Goal: Communication & Community: Answer question/provide support

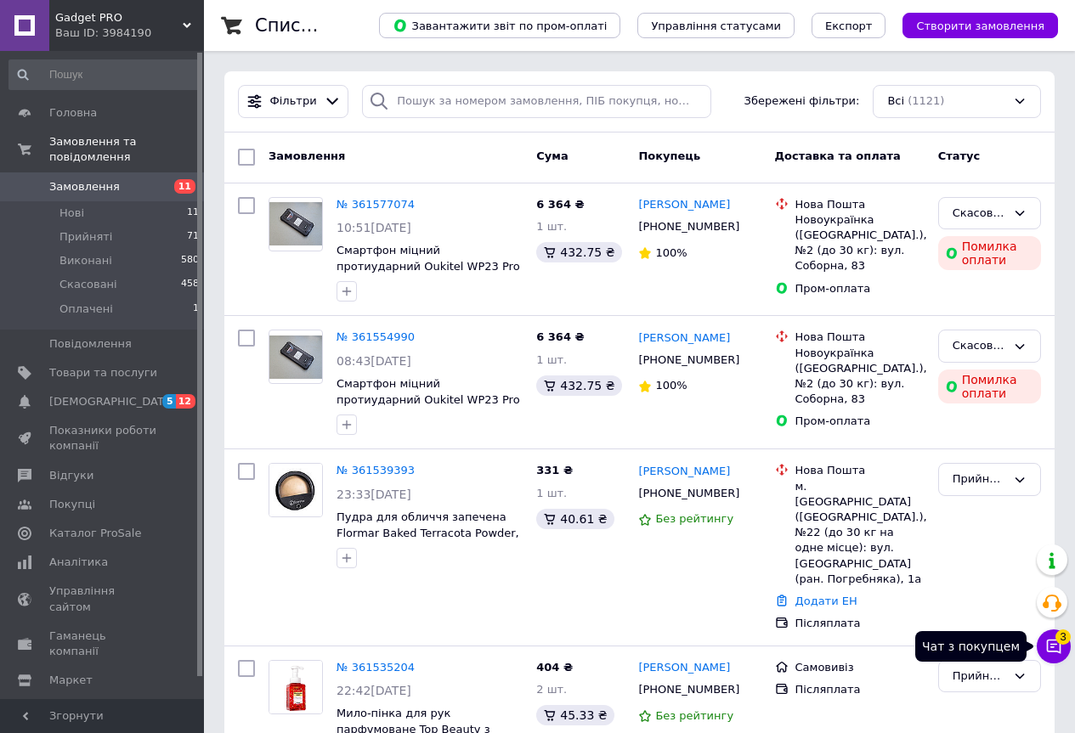
click at [1056, 646] on icon at bounding box center [1053, 646] width 17 height 17
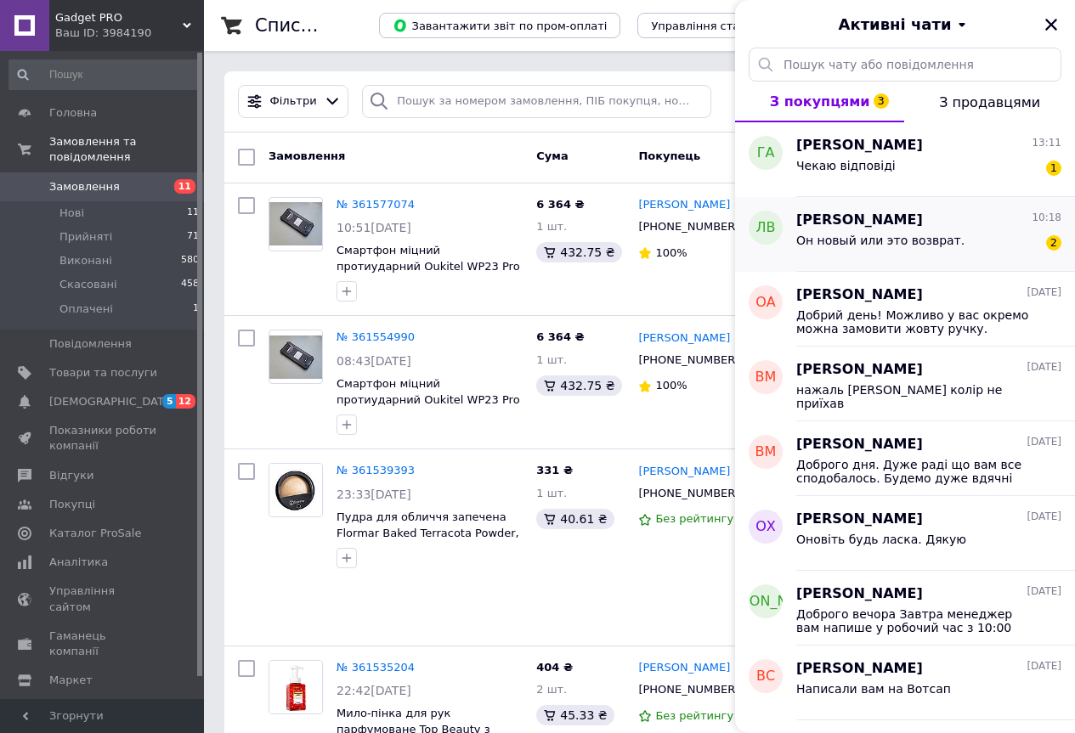
click at [903, 246] on span "Он новый или это возврат." at bounding box center [880, 241] width 168 height 14
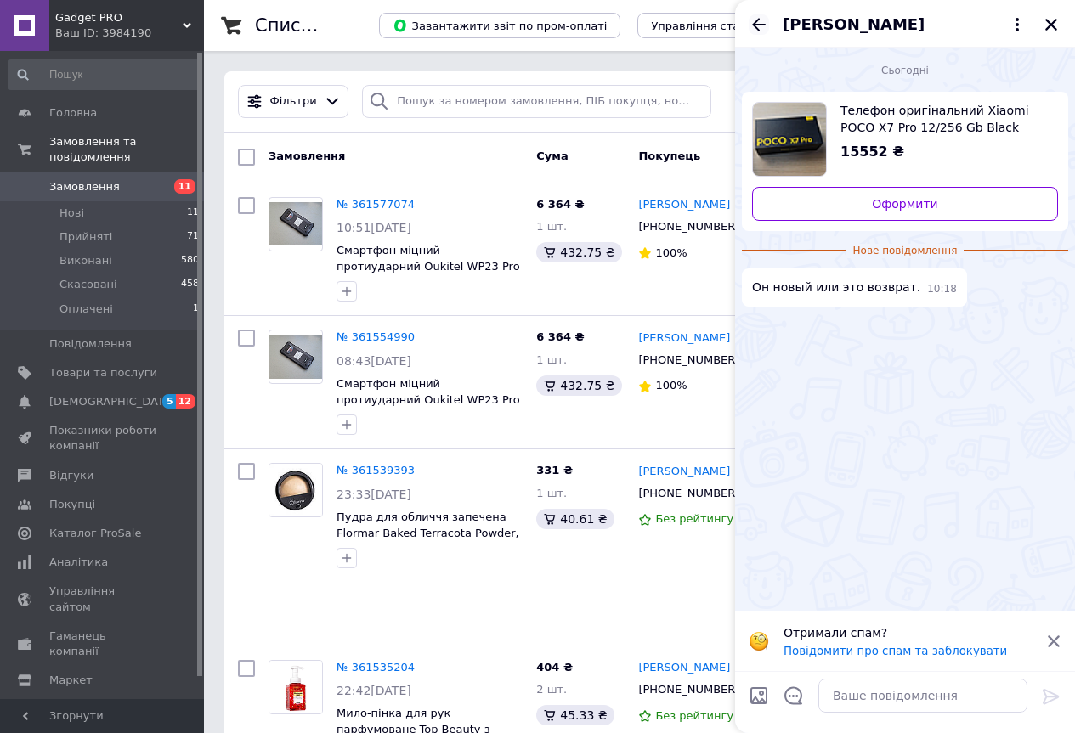
click at [753, 27] on icon "Назад" at bounding box center [759, 24] width 20 height 20
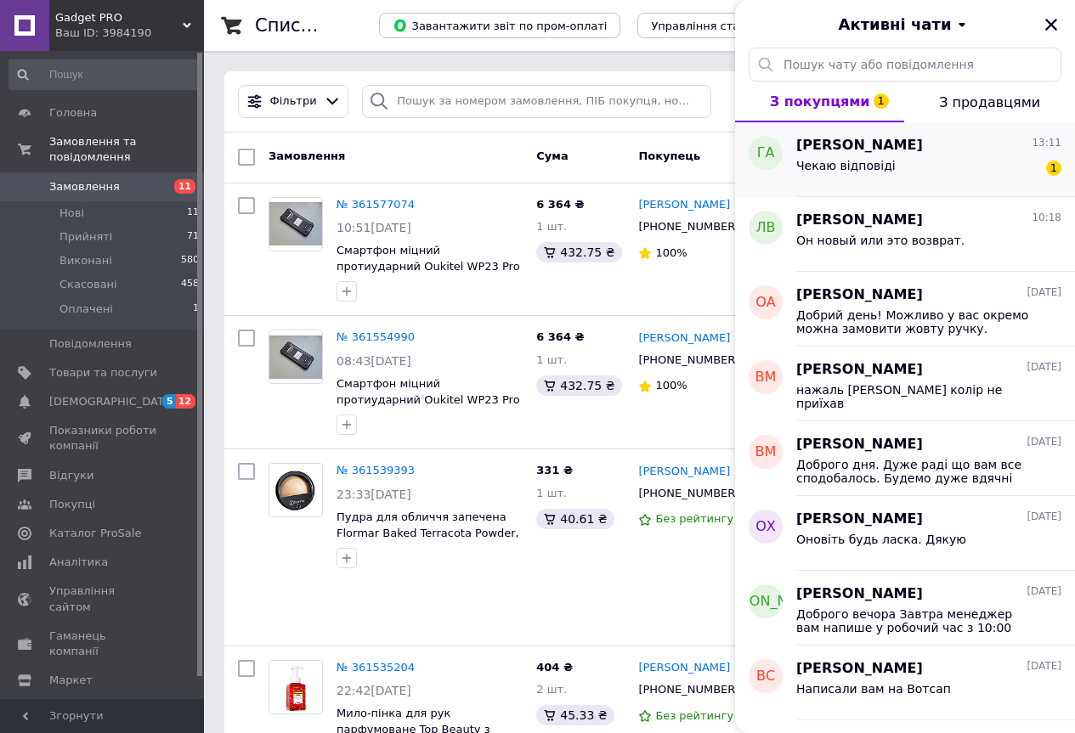
click at [892, 158] on div "Чекаю відповіді 1" at bounding box center [928, 169] width 265 height 27
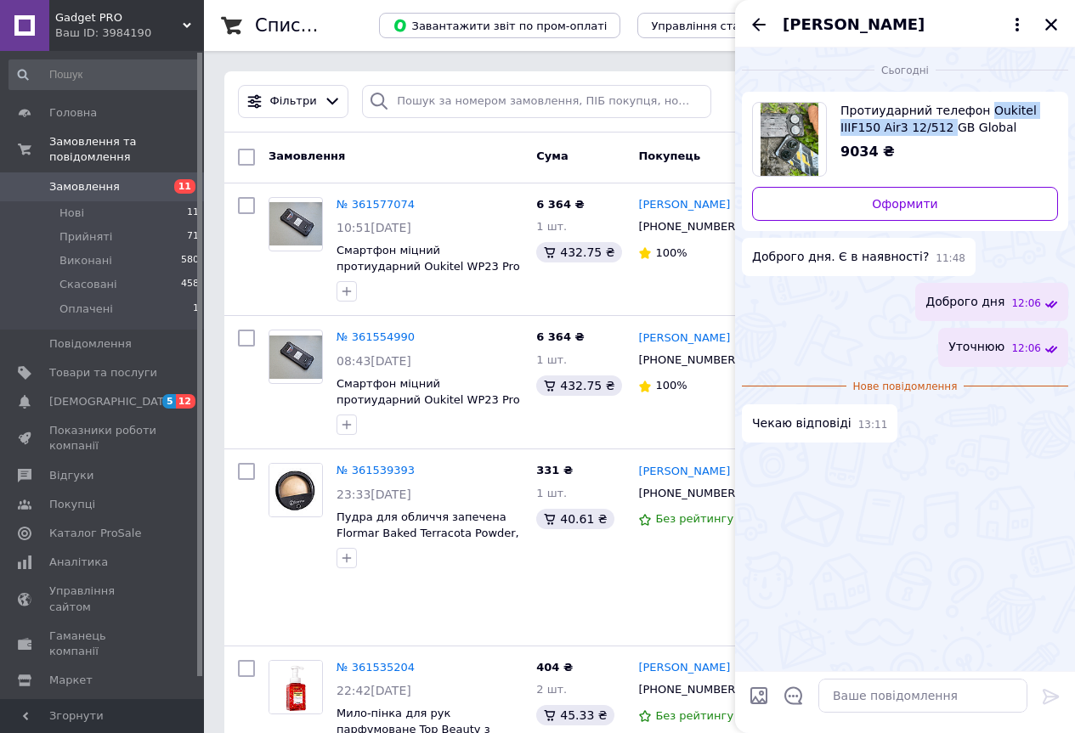
drag, startPoint x: 976, startPoint y: 95, endPoint x: 945, endPoint y: 121, distance: 40.5
click at [945, 121] on div "Протиударний телефон Oukitel IIIF150 Air3 12/512 GB Global NFC (Check Black) на…" at bounding box center [905, 161] width 326 height 139
copy span "Oukitel IIIF150 Air3 12/512"
click at [855, 694] on textarea at bounding box center [922, 696] width 209 height 34
paste textarea "Oukitel F150 Air3 12/512Gb Check Black NFC 6.6" 5000мАг EU"
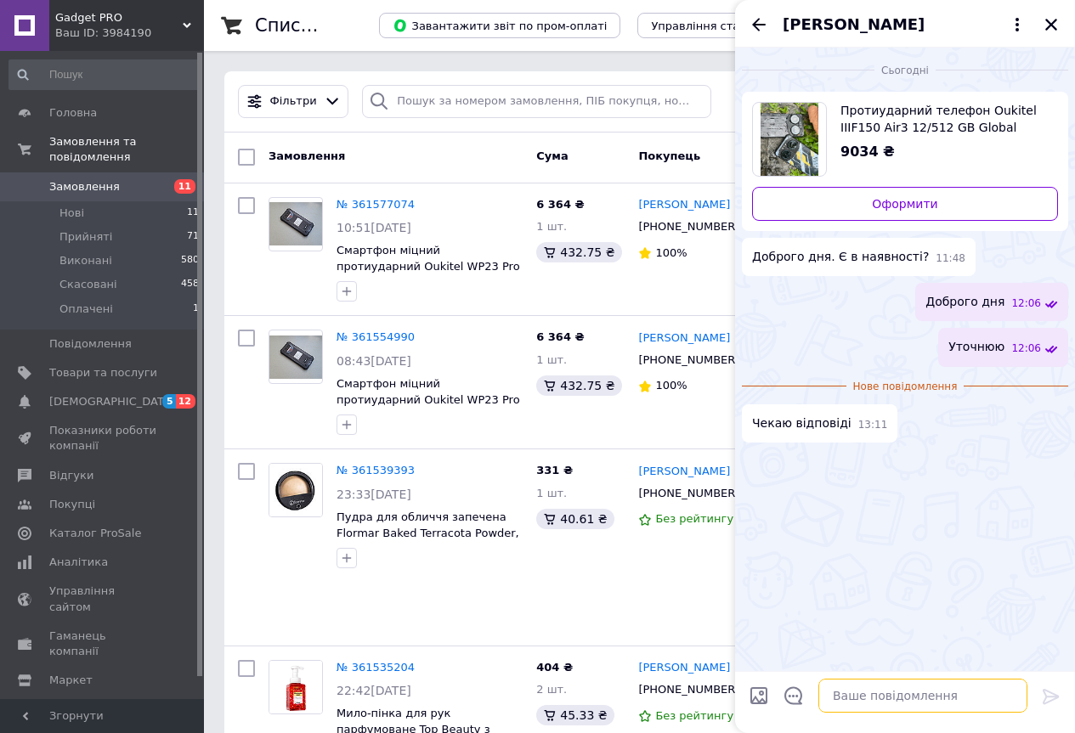
type textarea "Oukitel F150 Air3 12/512Gb Check Black NFC 6.6" 5000мАг EU"
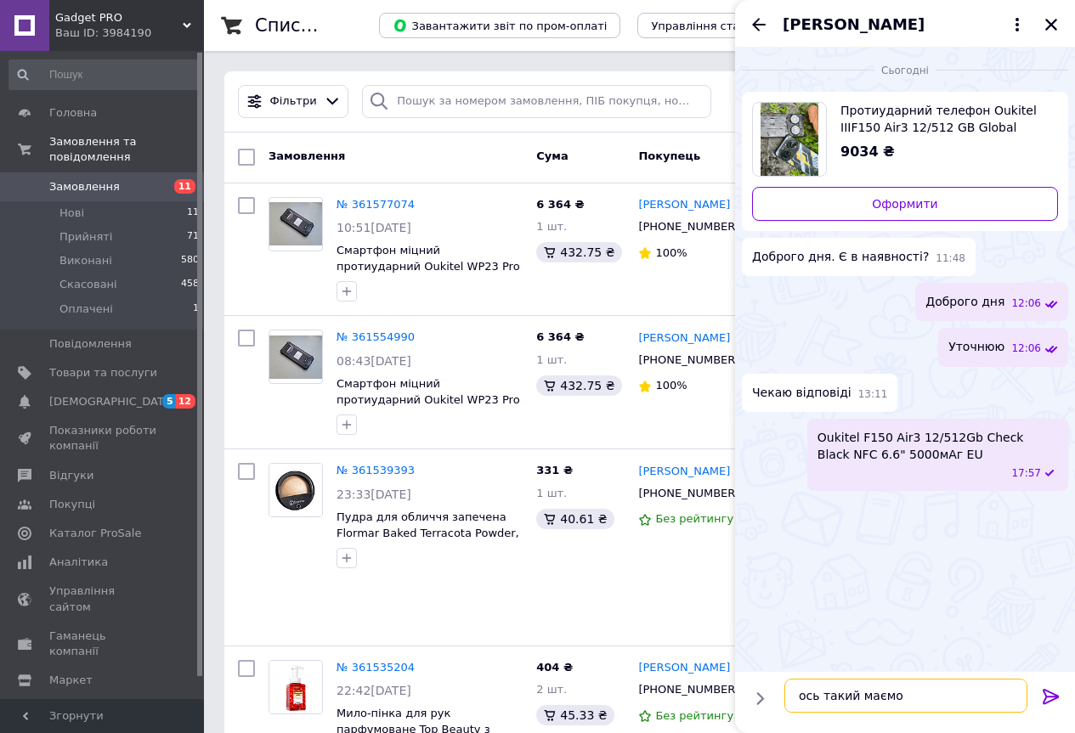
type textarea "ось такий маємо"
type textarea "бажаєте придбати ?"
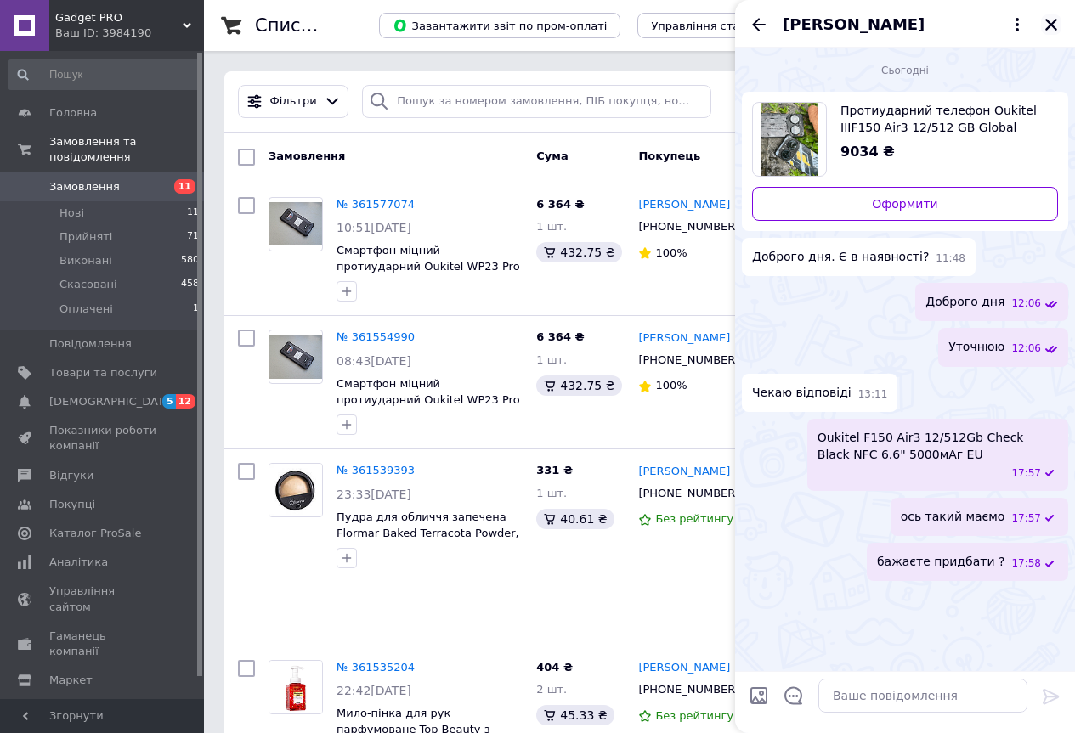
click at [1044, 31] on icon "Закрити" at bounding box center [1051, 24] width 15 height 15
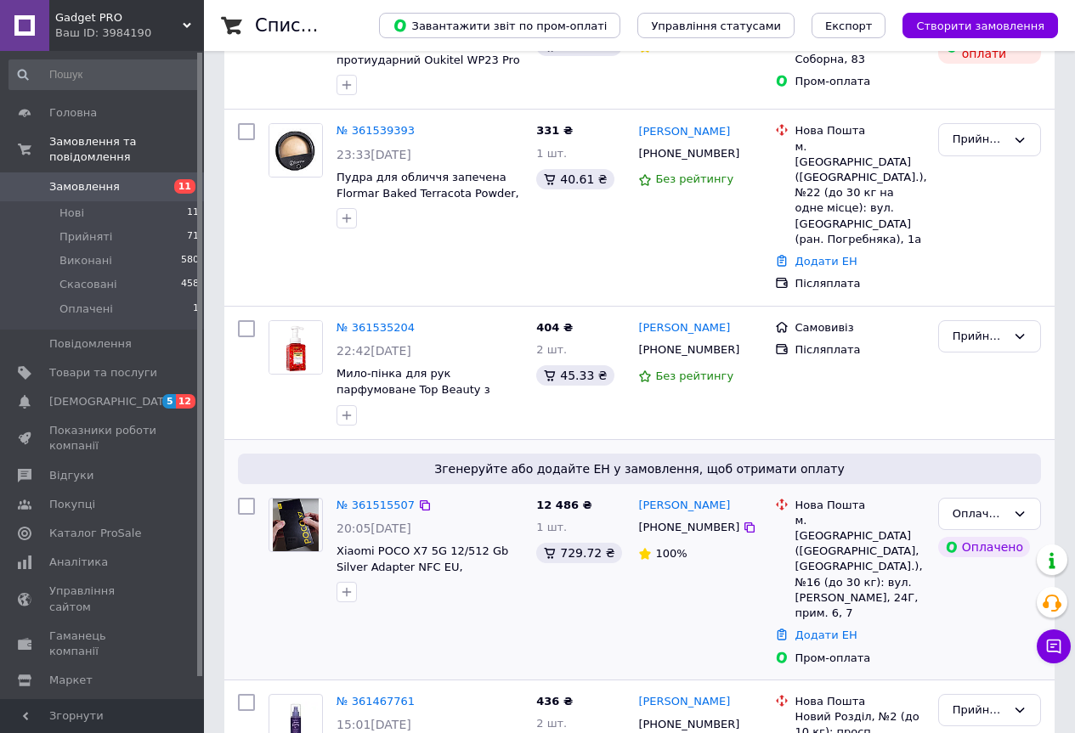
scroll to position [425, 0]
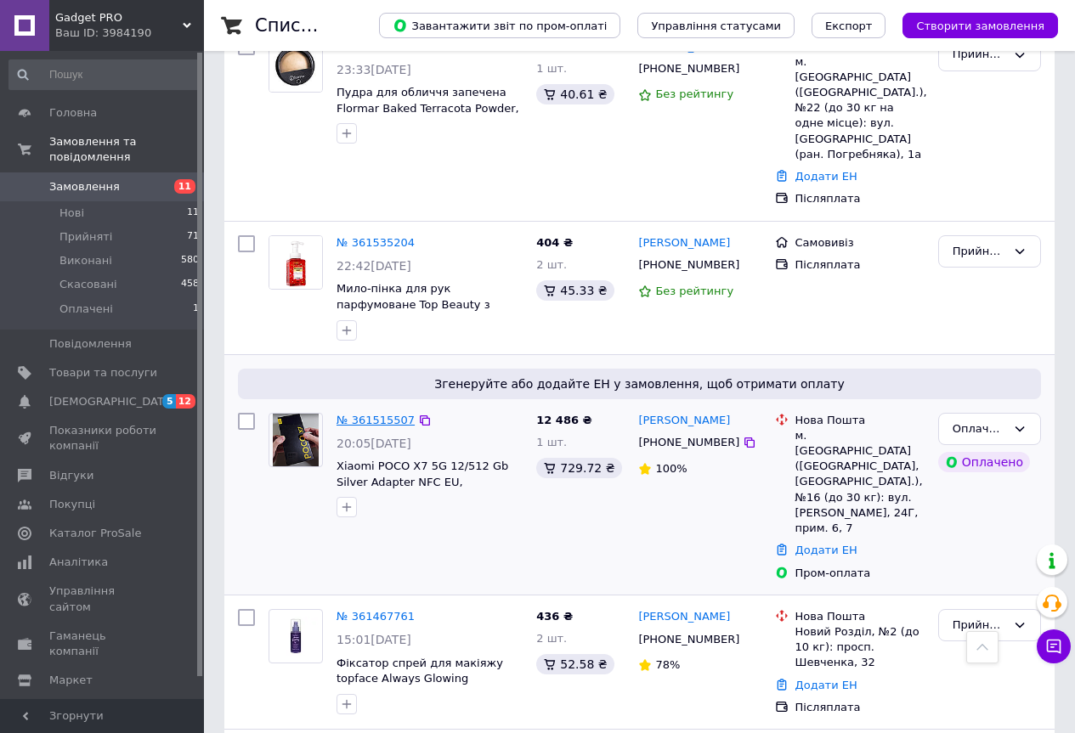
click at [369, 414] on link "№ 361515507" at bounding box center [376, 420] width 78 height 13
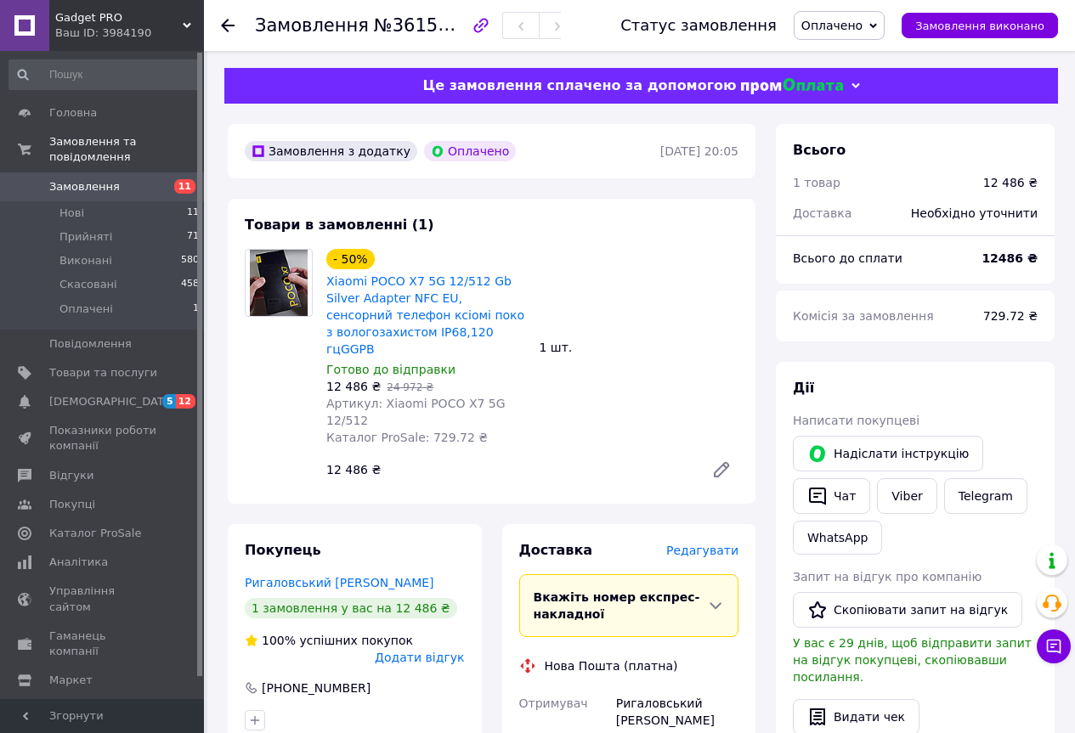
click at [863, 35] on span "Оплачено" at bounding box center [839, 25] width 91 height 29
click at [863, 64] on li "Прийнято" at bounding box center [839, 59] width 89 height 25
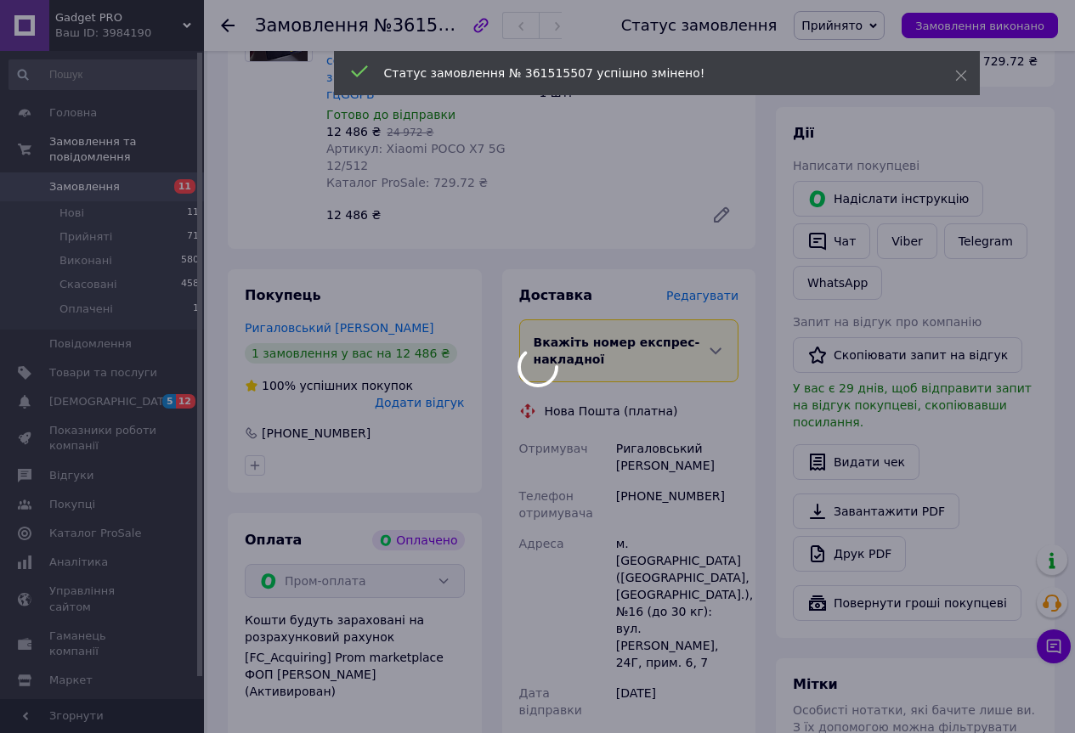
scroll to position [425, 0]
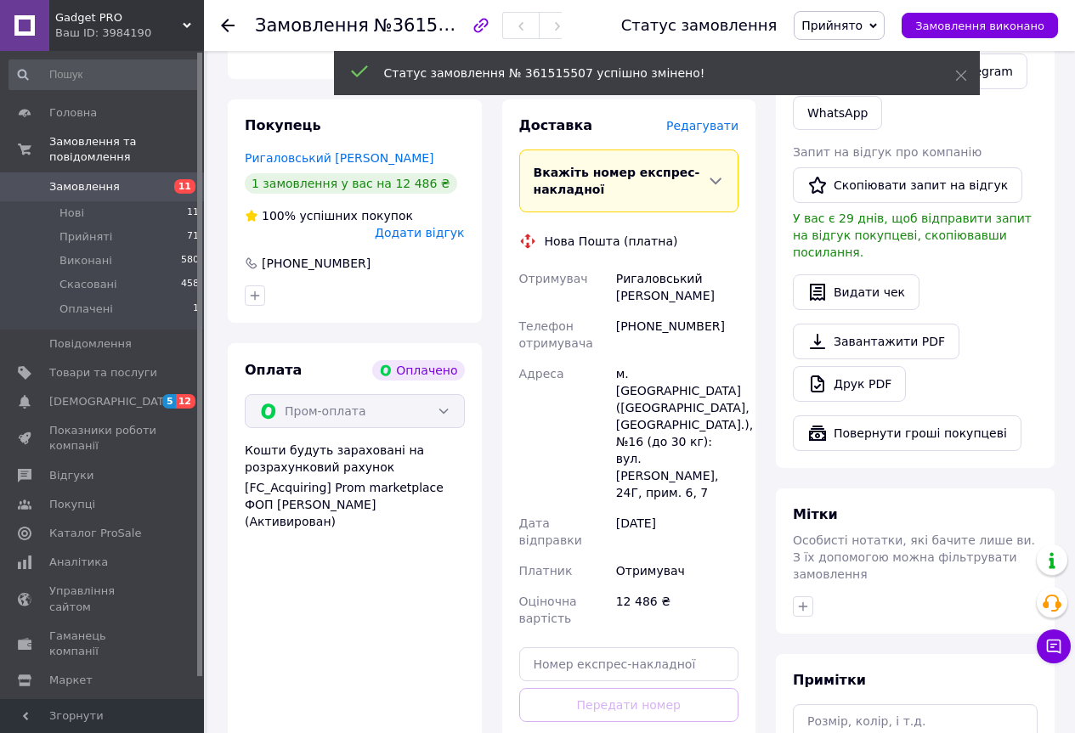
scroll to position [170, 0]
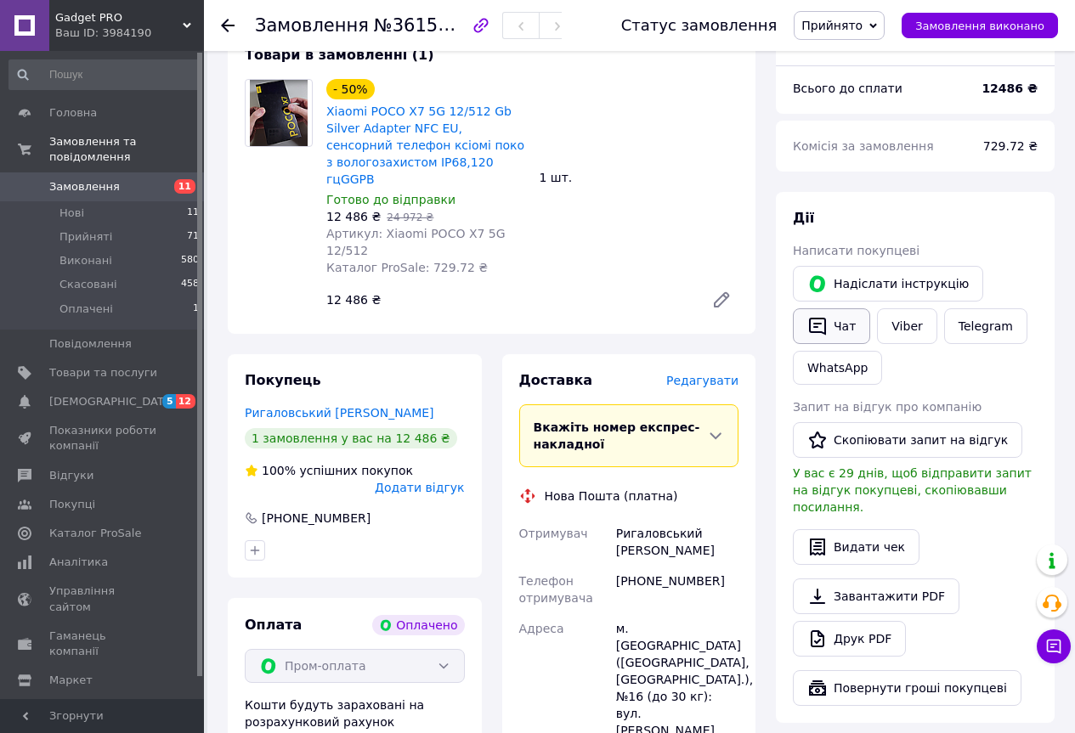
click at [823, 321] on icon "button" at bounding box center [817, 326] width 20 height 20
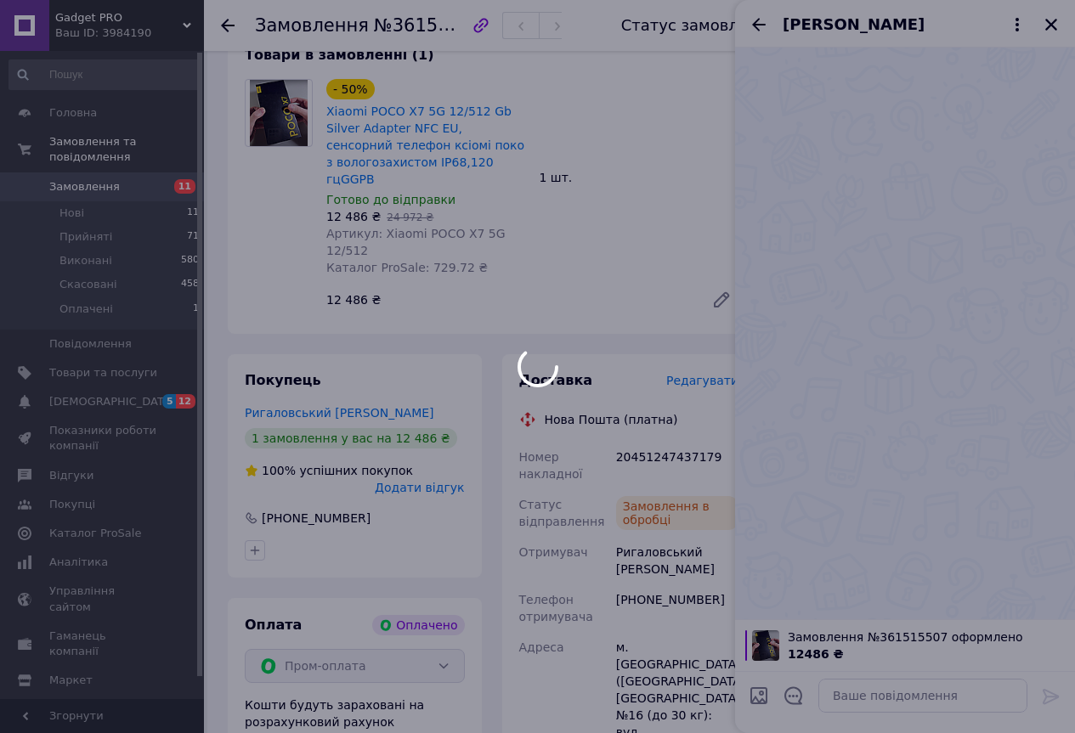
click at [842, 697] on div at bounding box center [537, 366] width 1075 height 733
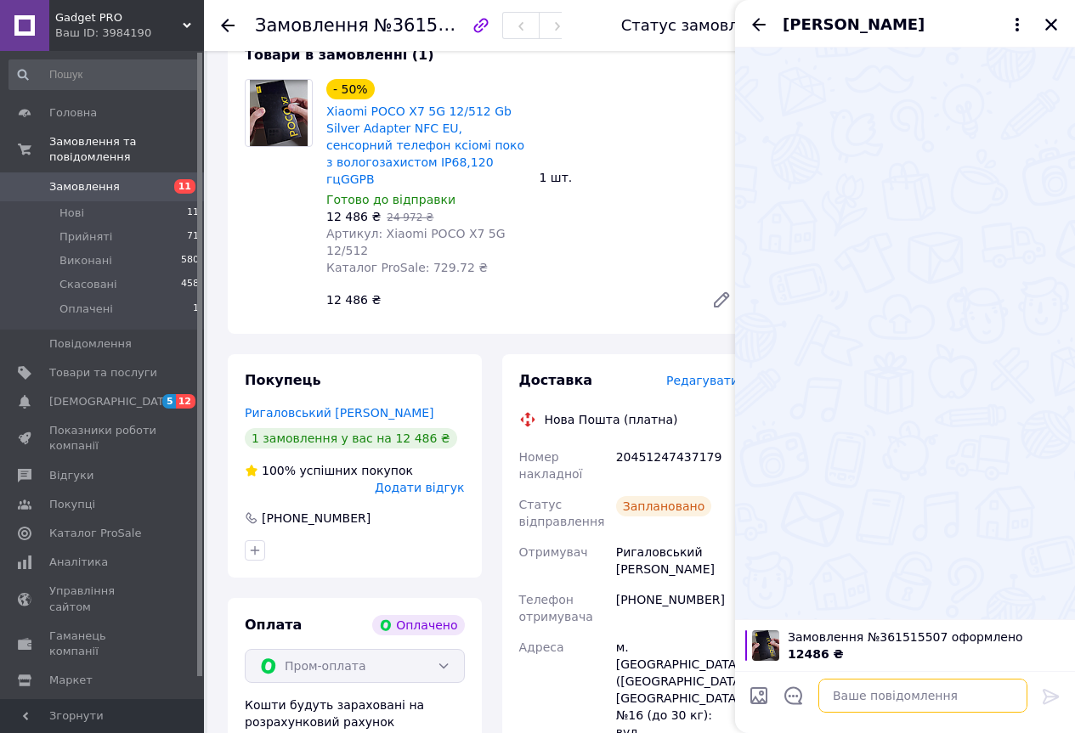
click at [914, 695] on textarea at bounding box center [922, 696] width 209 height 34
type textarea "Приносимо вибачення за затримку"
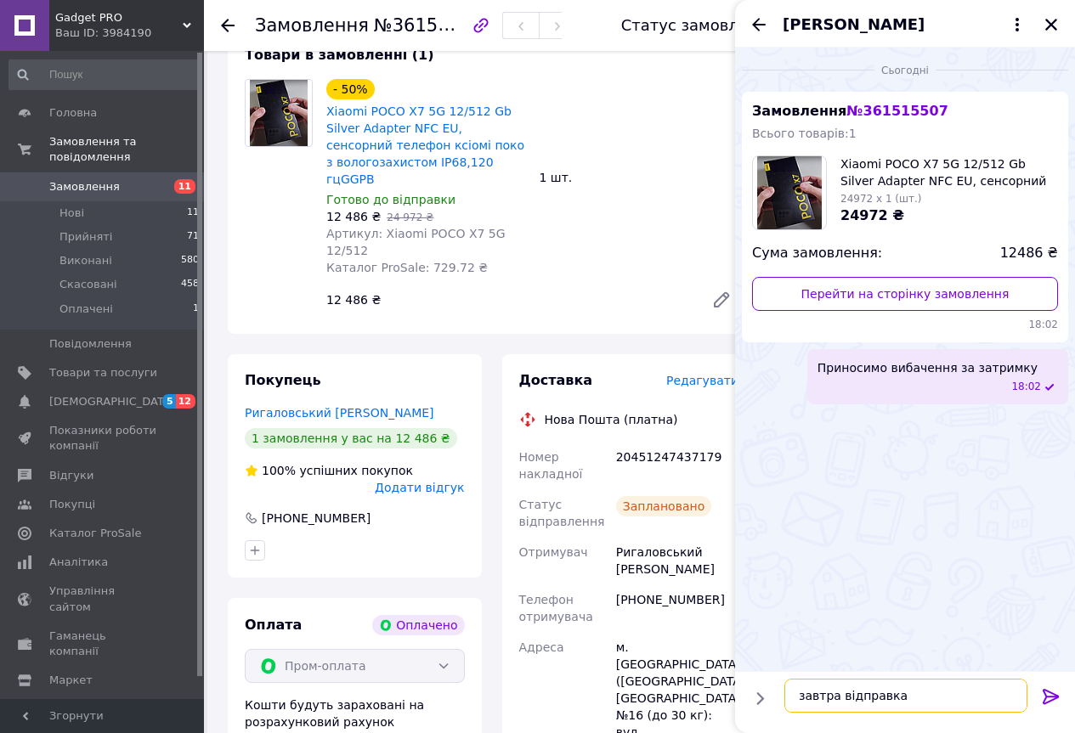
type textarea "завтра відправка"
type textarea "гарного вечора та мирної ночі"
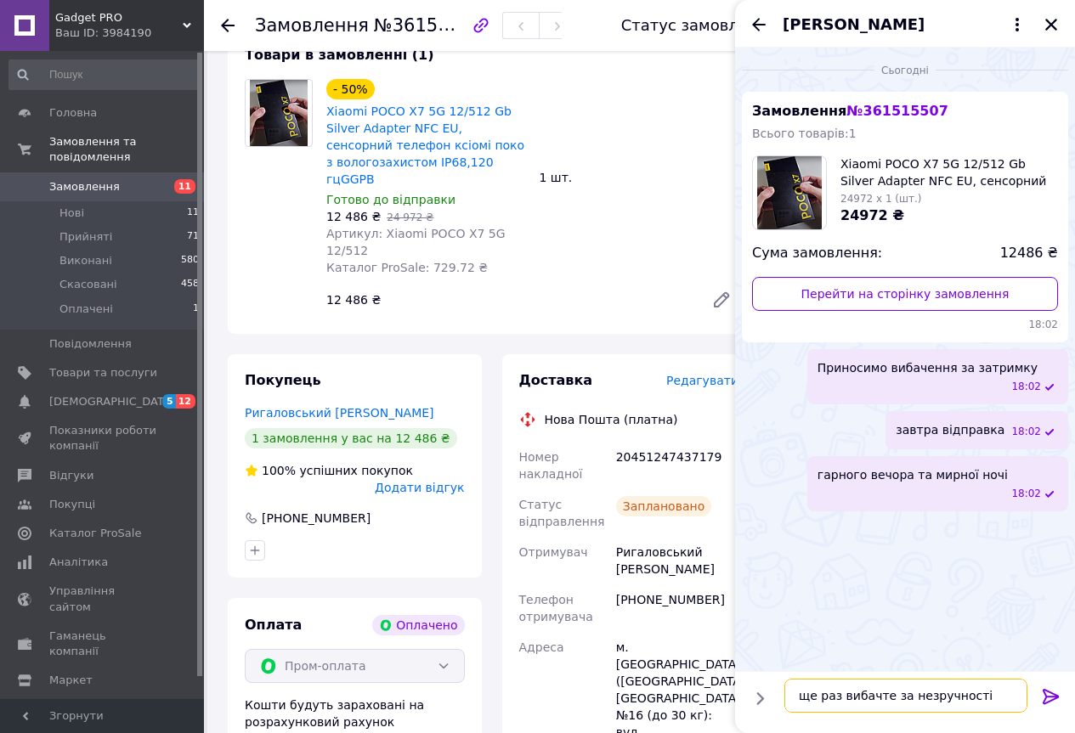
type textarea "ще раз вибачте за незручності"
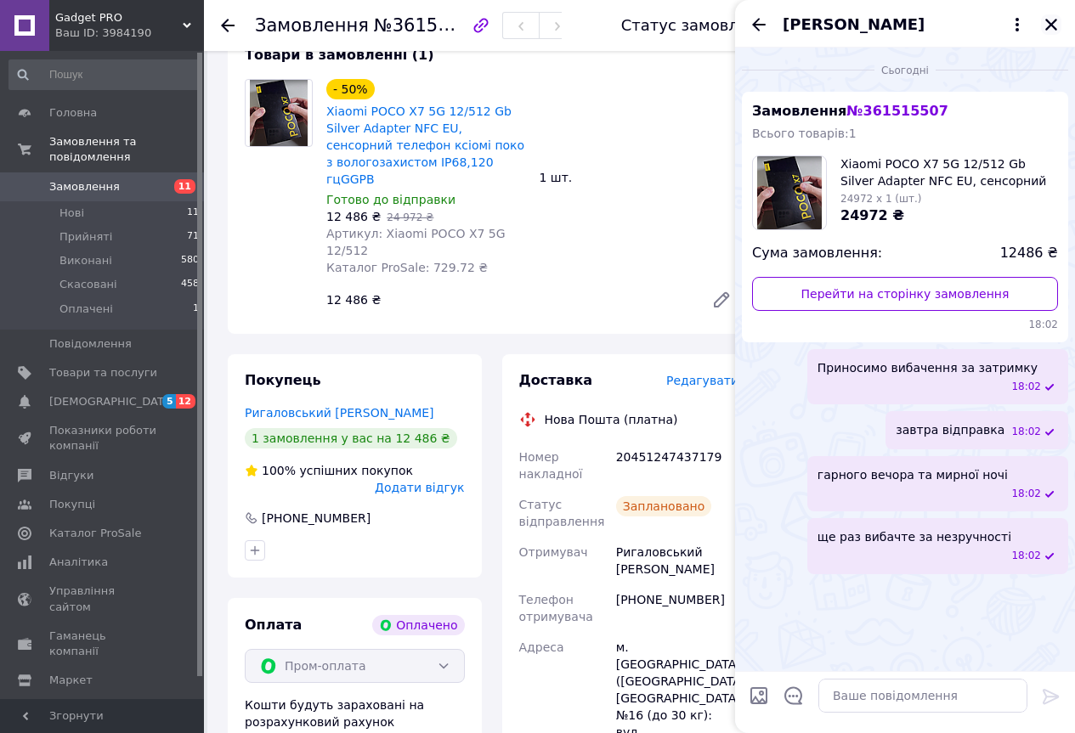
click at [1056, 31] on icon "Закрити" at bounding box center [1051, 24] width 15 height 15
